Goal: Task Accomplishment & Management: Use online tool/utility

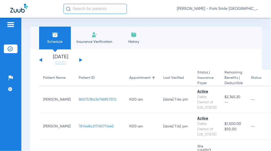
drag, startPoint x: 62, startPoint y: 63, endPoint x: 77, endPoint y: 66, distance: 14.9
click at [62, 63] on link "[DATE]" at bounding box center [60, 63] width 30 height 5
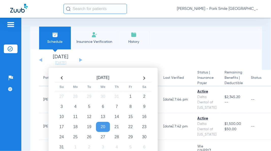
click at [144, 128] on td "23" at bounding box center [144, 127] width 14 height 10
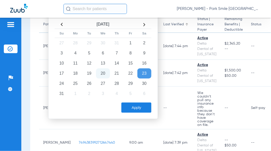
scroll to position [56, 0]
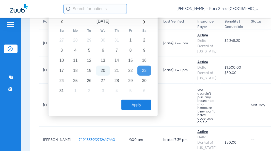
click at [134, 103] on button "Apply" at bounding box center [136, 105] width 30 height 10
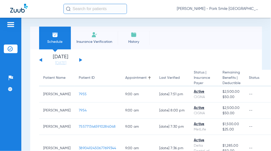
scroll to position [557, 0]
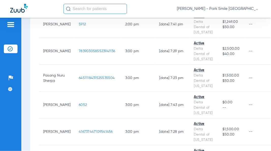
click at [93, 79] on span "6451118431525535504" at bounding box center [97, 78] width 36 height 4
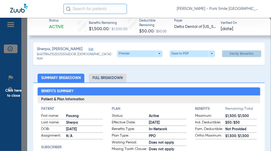
click at [234, 54] on span "Verify Benefits" at bounding box center [242, 54] width 24 height 4
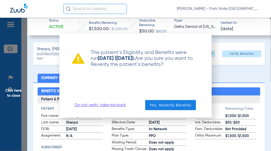
click at [175, 104] on span "Yes, Reverify Benefits" at bounding box center [171, 105] width 42 height 5
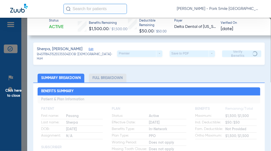
click at [11, 86] on span "Click here to close" at bounding box center [13, 93] width 27 height 151
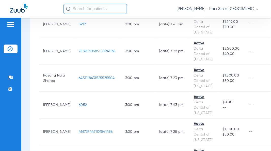
click at [85, 132] on span "416737447109541456" at bounding box center [96, 132] width 34 height 4
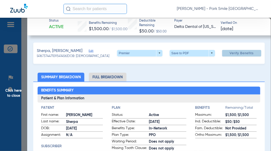
click at [230, 54] on span "Verify Benefits" at bounding box center [242, 53] width 24 height 4
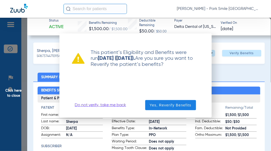
click at [175, 105] on span "Yes, Reverify Benefits" at bounding box center [171, 105] width 42 height 5
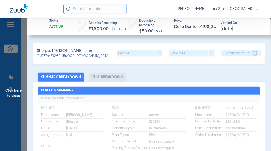
click at [7, 83] on span "Click here to close" at bounding box center [13, 93] width 27 height 151
